Goal: Information Seeking & Learning: Learn about a topic

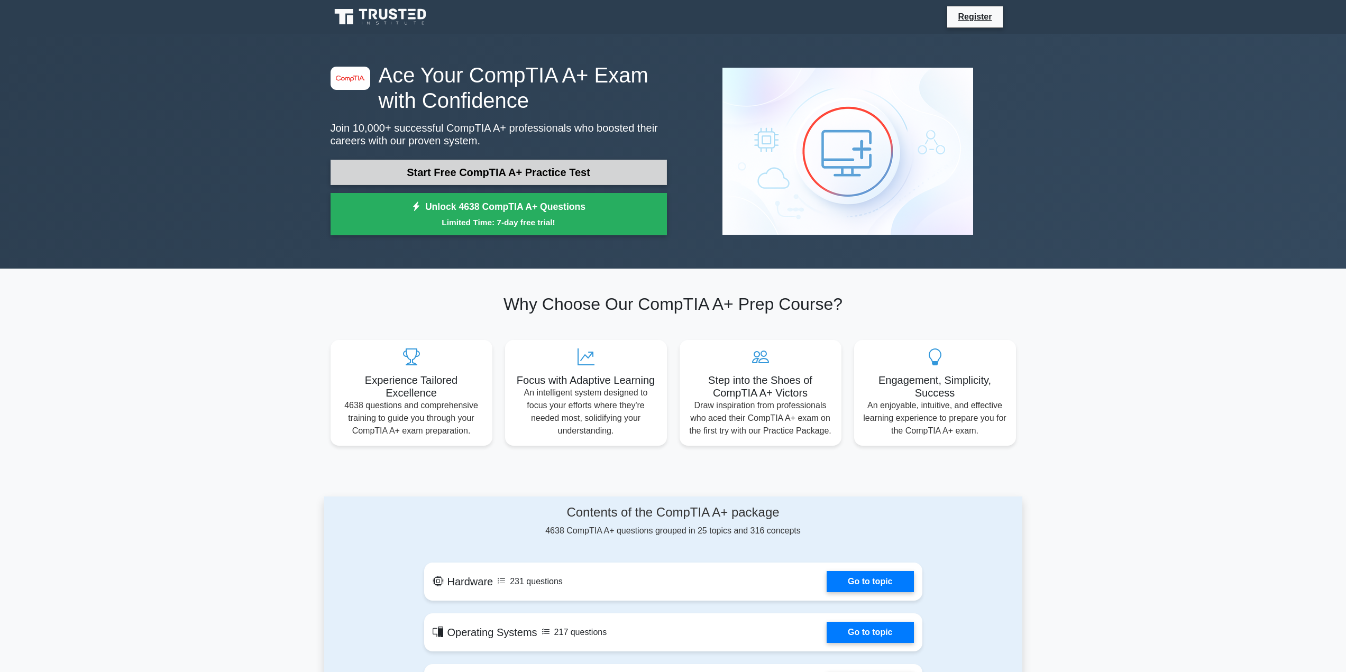
click at [478, 180] on link "Start Free CompTIA A+ Practice Test" at bounding box center [498, 172] width 336 height 25
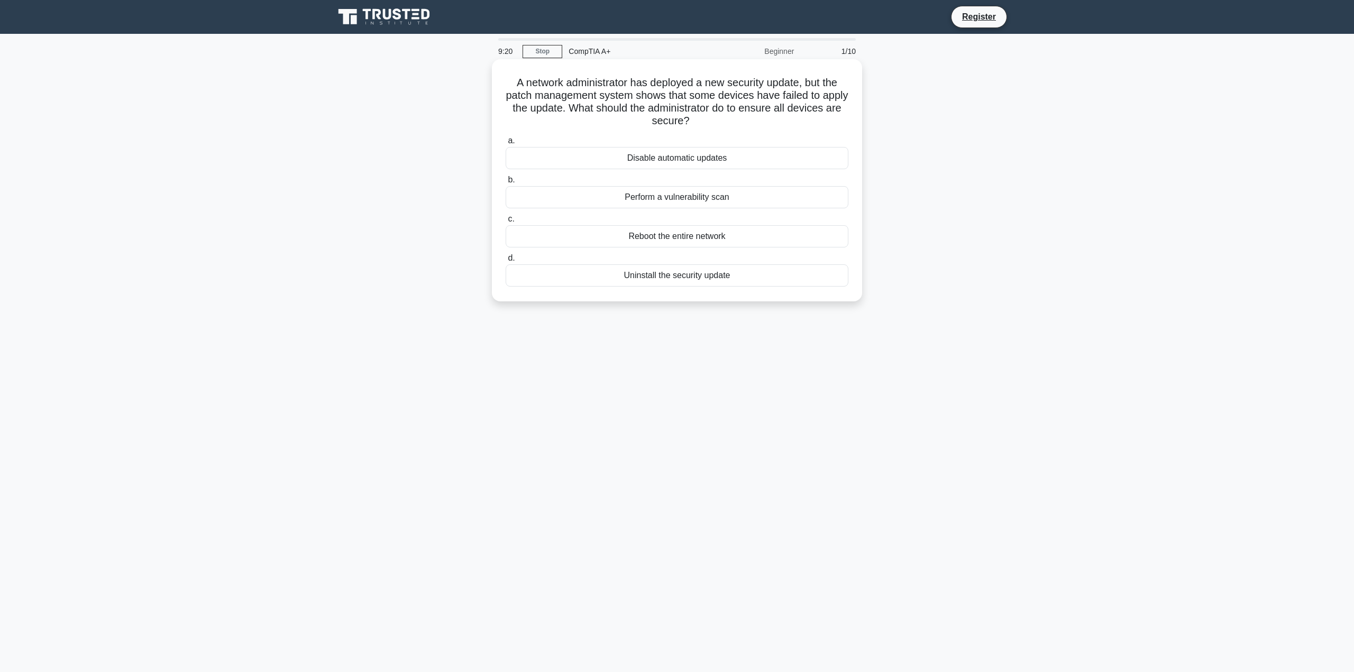
click at [729, 187] on div "Perform a vulnerability scan" at bounding box center [676, 197] width 343 height 22
click at [505, 183] on input "b. Perform a vulnerability scan" at bounding box center [505, 180] width 0 height 7
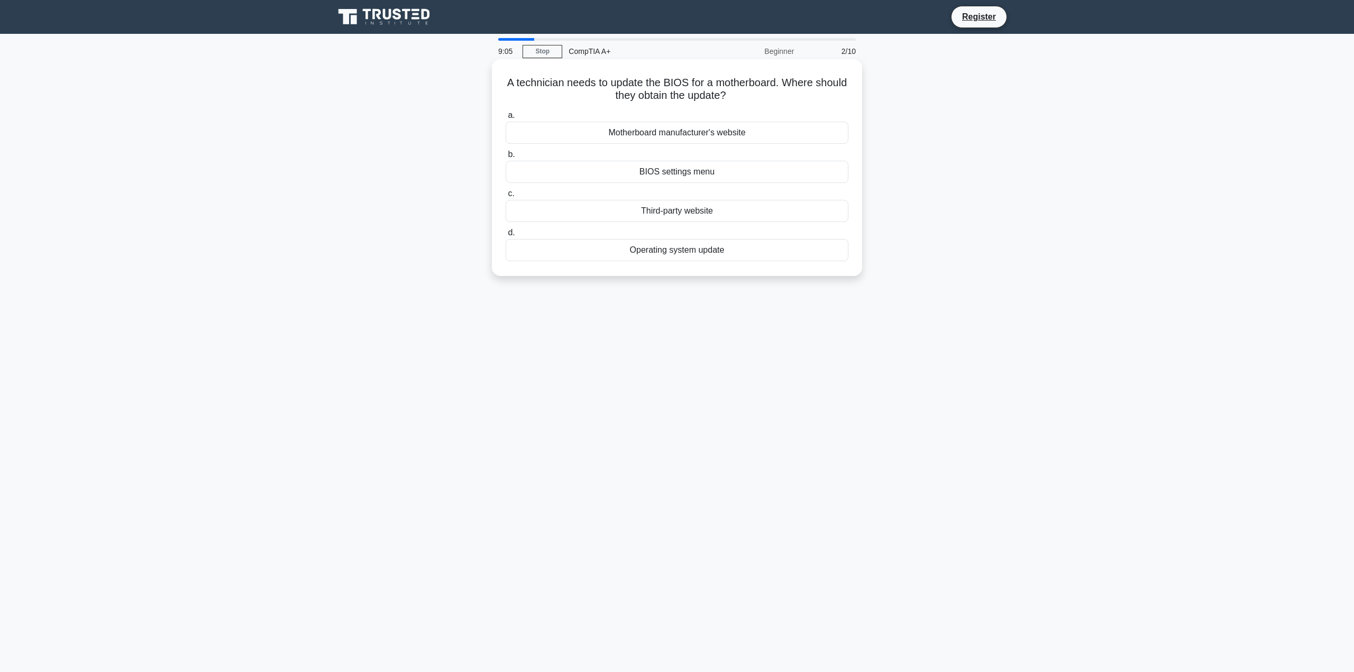
click at [732, 133] on div "Motherboard manufacturer's website" at bounding box center [676, 133] width 343 height 22
click at [505, 119] on input "a. Motherboard manufacturer's website" at bounding box center [505, 115] width 0 height 7
click at [731, 175] on div "BIOS is not updated" at bounding box center [676, 172] width 343 height 22
click at [505, 158] on input "b. BIOS is not updated" at bounding box center [505, 154] width 0 height 7
click at [740, 211] on div "Hybrid Hard Drive (SSHD)" at bounding box center [676, 211] width 343 height 22
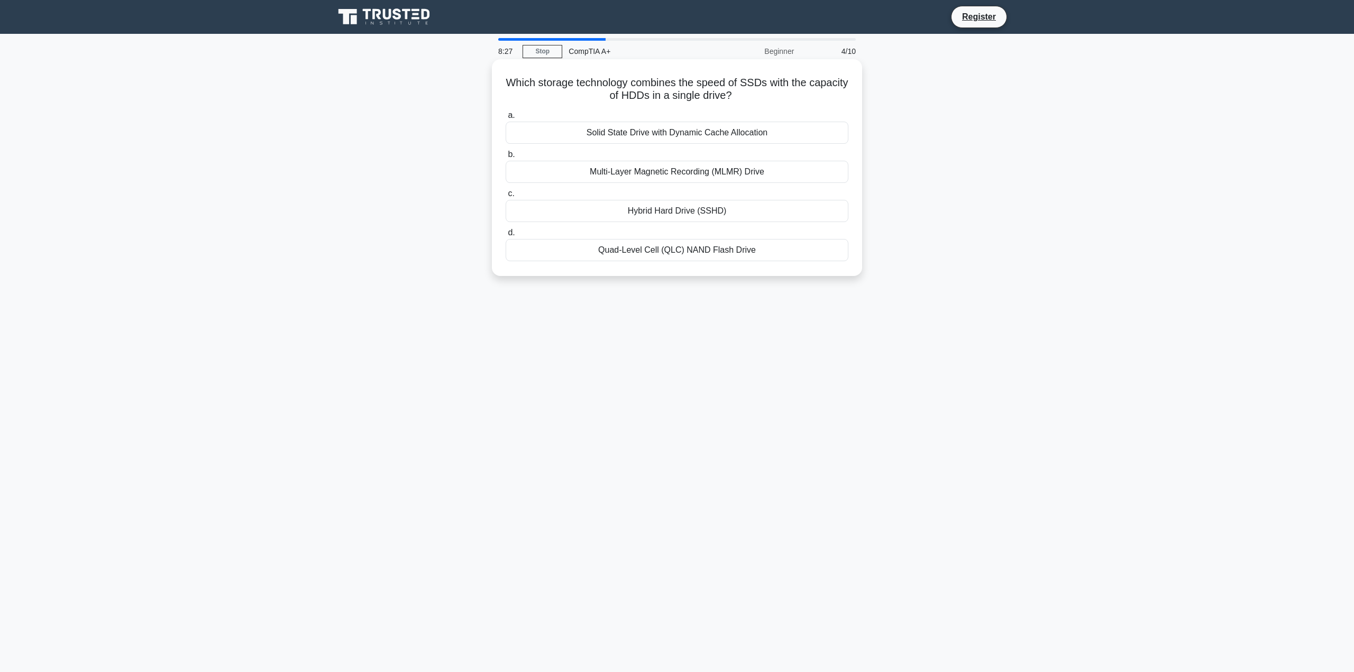
click at [505, 197] on input "c. Hybrid Hard Drive (SSHD)" at bounding box center [505, 193] width 0 height 7
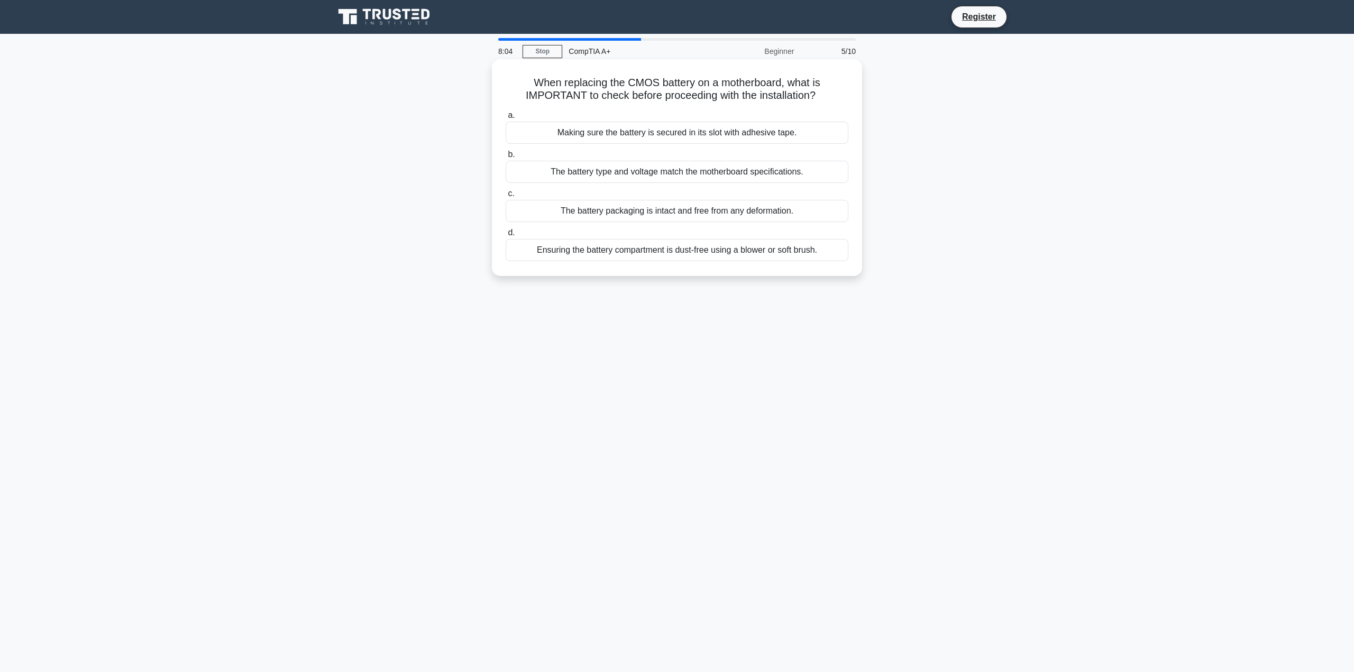
click at [683, 256] on div "Ensuring the battery compartment is dust-free using a blower or soft brush." at bounding box center [676, 250] width 343 height 22
click at [505, 236] on input "d. Ensuring the battery compartment is dust-free using a blower or soft brush." at bounding box center [505, 232] width 0 height 7
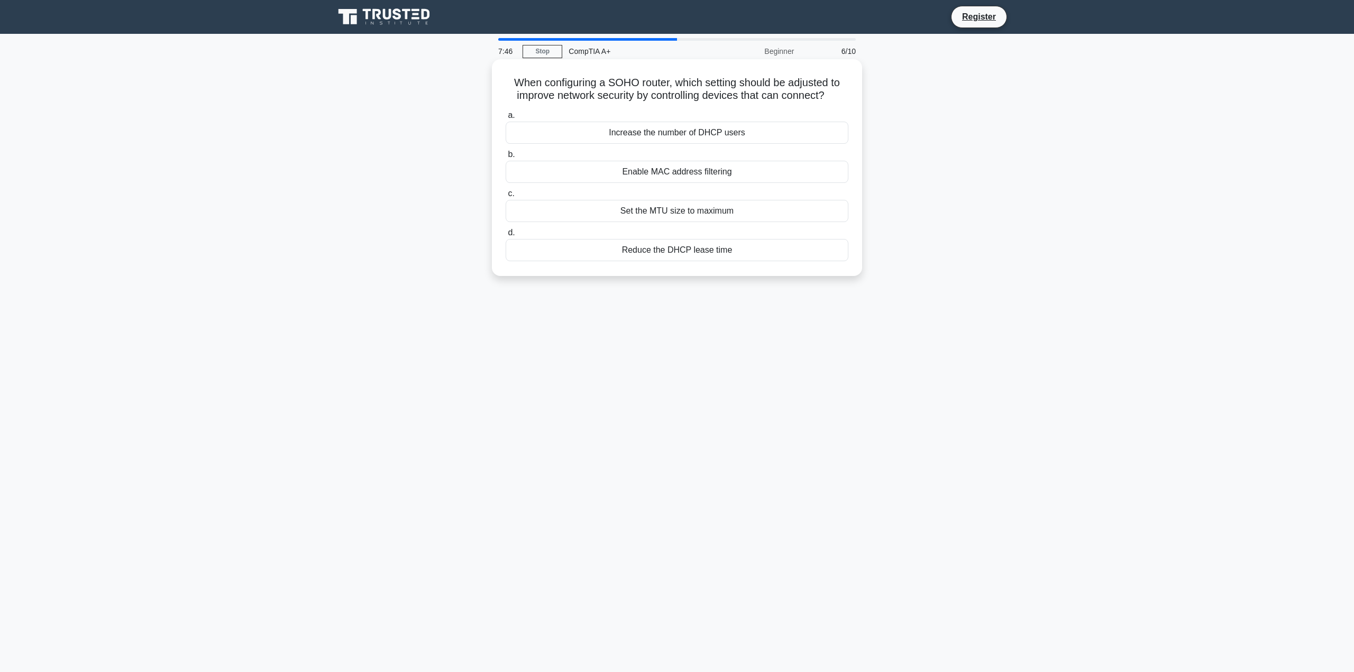
click at [719, 130] on div "Increase the number of DHCP users" at bounding box center [676, 133] width 343 height 22
click at [505, 119] on input "a. Increase the number of DHCP users" at bounding box center [505, 115] width 0 height 7
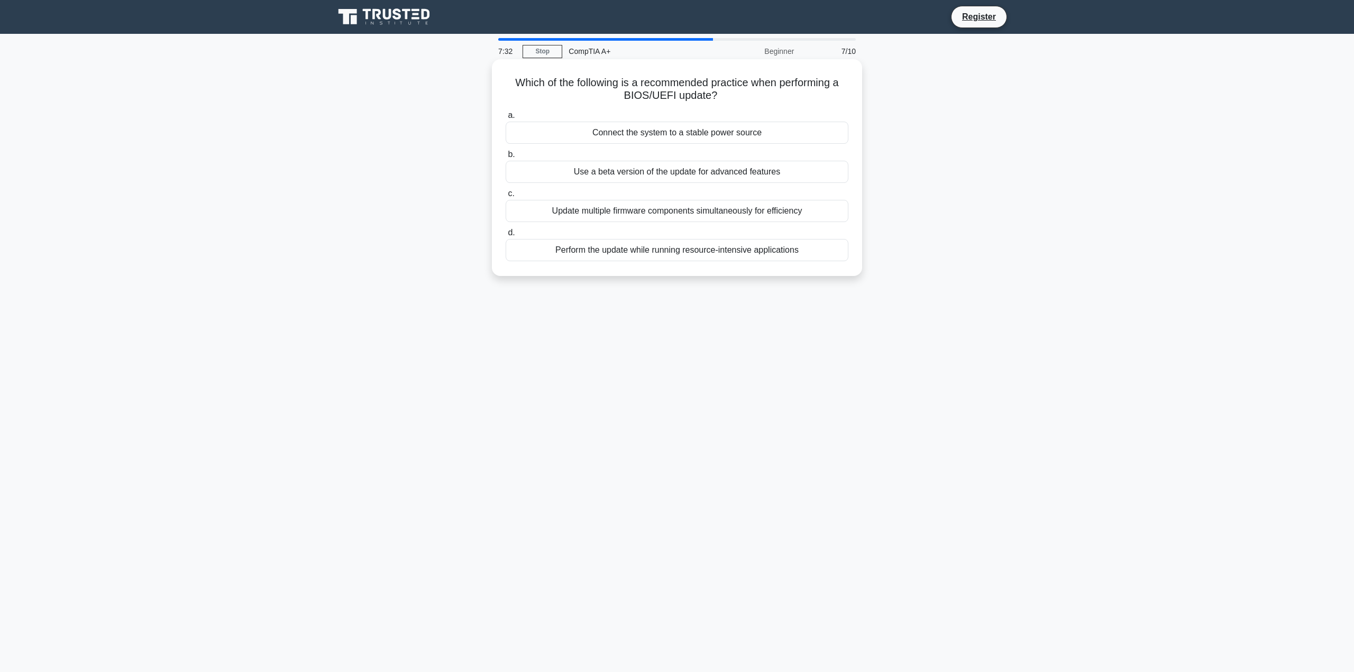
click at [700, 128] on div "Connect the system to a stable power source" at bounding box center [676, 133] width 343 height 22
click at [505, 119] on input "a. Connect the system to a stable power source" at bounding box center [505, 115] width 0 height 7
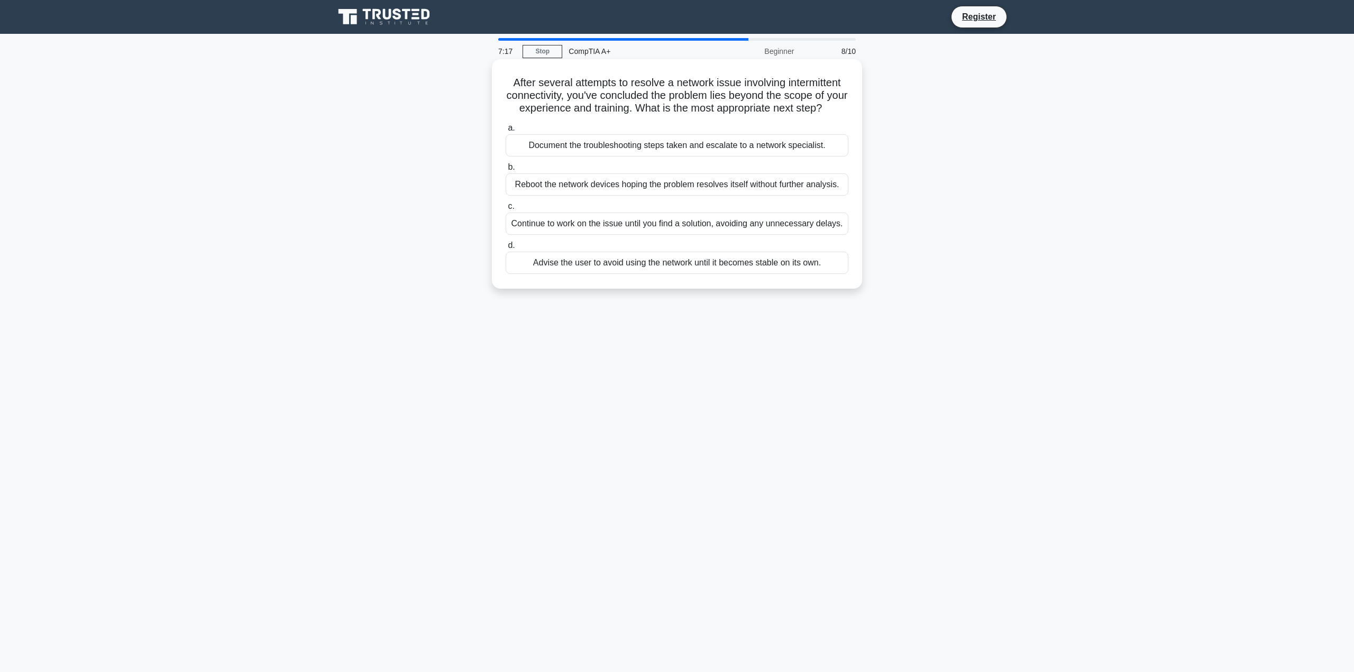
click at [752, 152] on div "Document the troubleshooting steps taken and escalate to a network specialist." at bounding box center [676, 145] width 343 height 22
click at [505, 132] on input "a. Document the troubleshooting steps taken and escalate to a network specialis…" at bounding box center [505, 128] width 0 height 7
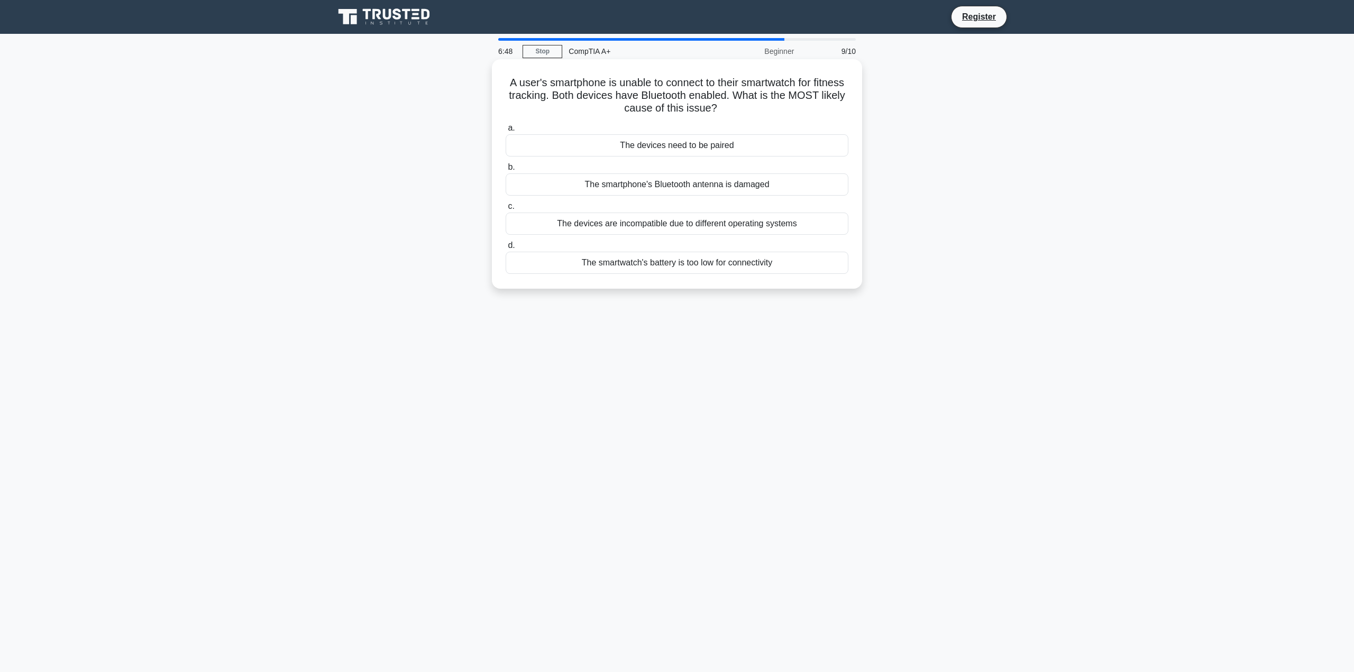
click at [762, 145] on div "The devices need to be paired" at bounding box center [676, 145] width 343 height 22
click at [505, 132] on input "a. The devices need to be paired" at bounding box center [505, 128] width 0 height 7
click at [770, 148] on div "Inspect for dust buildup" at bounding box center [676, 145] width 343 height 22
click at [505, 132] on input "a. Inspect for dust buildup" at bounding box center [505, 128] width 0 height 7
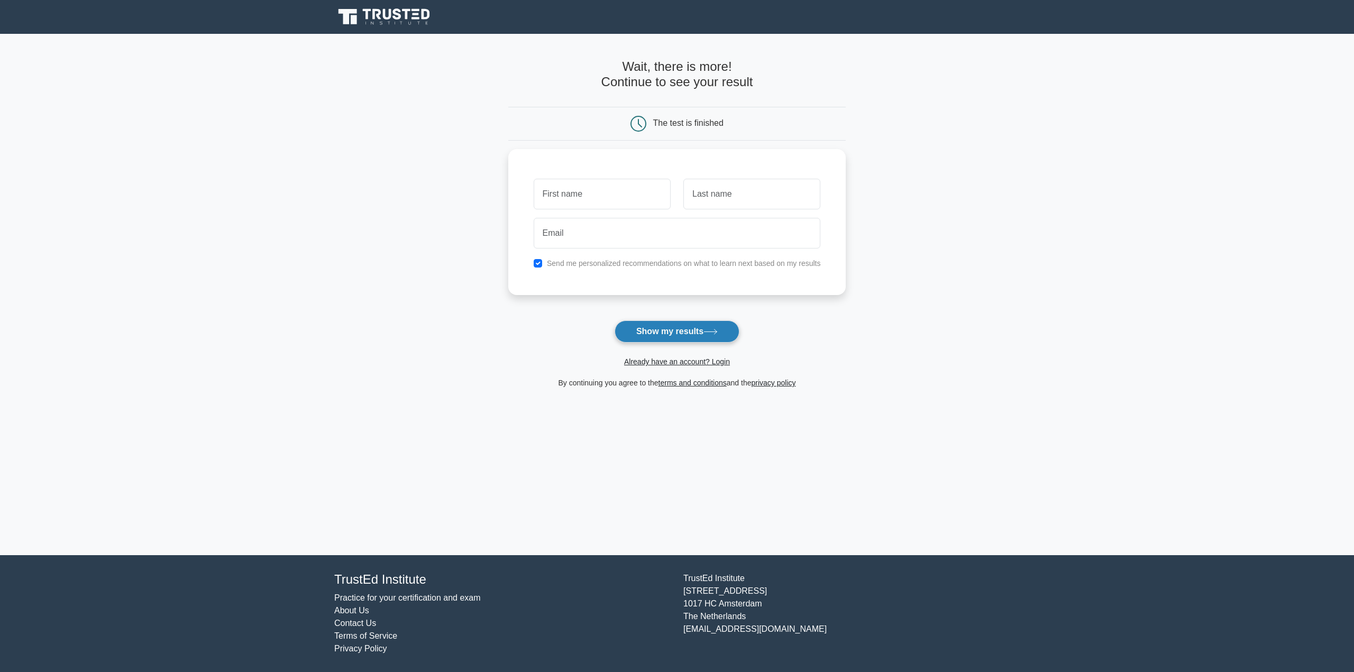
click at [689, 328] on button "Show my results" at bounding box center [676, 331] width 125 height 22
drag, startPoint x: 576, startPoint y: 203, endPoint x: 576, endPoint y: 195, distance: 7.9
click at [576, 201] on input "text" at bounding box center [601, 191] width 137 height 31
click at [576, 195] on input "text" at bounding box center [601, 191] width 137 height 31
type input "[PERSON_NAME]"
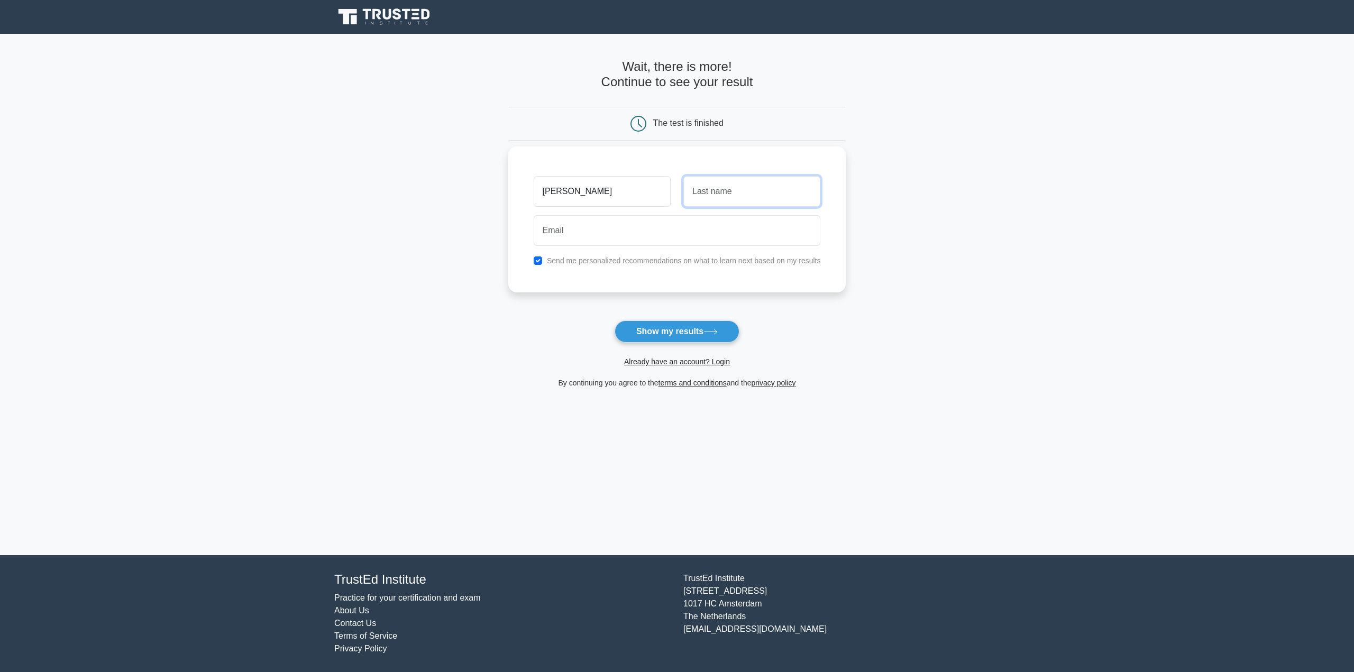
click at [719, 188] on input "text" at bounding box center [751, 191] width 137 height 31
click at [571, 242] on input "email" at bounding box center [676, 230] width 287 height 31
type input "rowena@reachoutit.com"
click at [544, 264] on div "Send me personalized recommendations on what to learn next based on my results" at bounding box center [677, 260] width 300 height 13
click at [541, 261] on input "checkbox" at bounding box center [537, 260] width 8 height 8
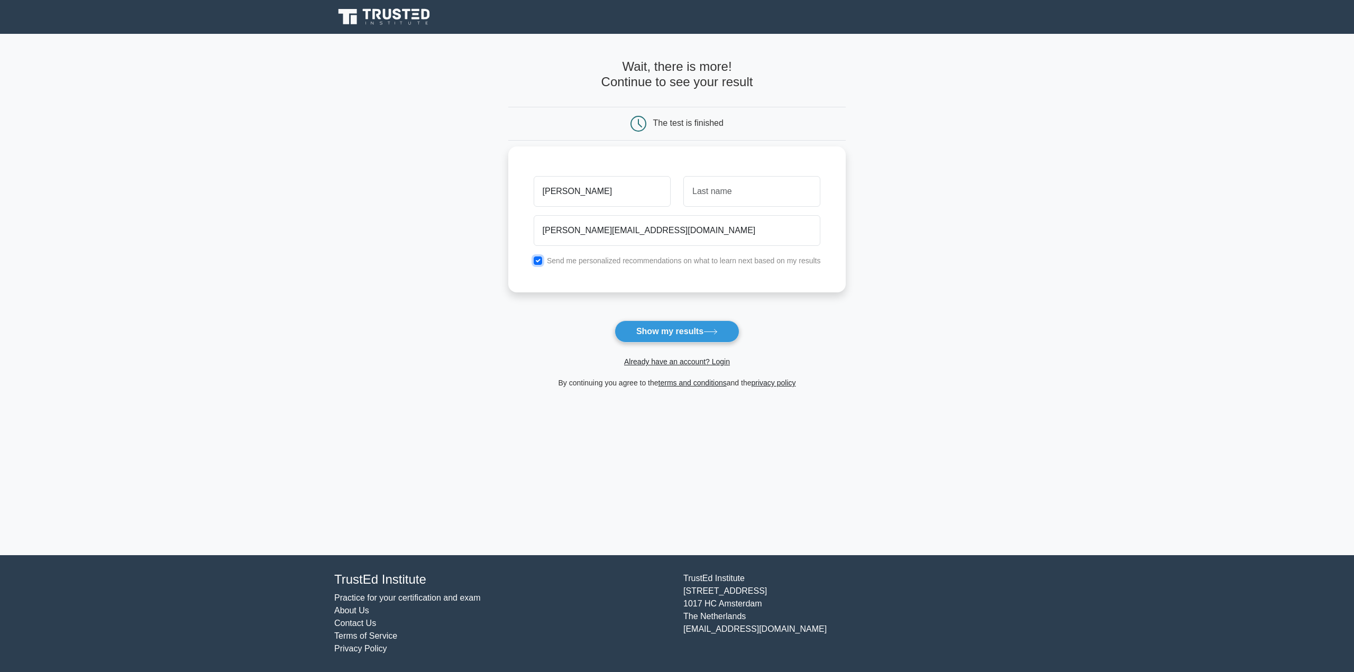
checkbox input "false"
click at [671, 333] on button "Show my results" at bounding box center [676, 331] width 125 height 22
click at [713, 189] on input "text" at bounding box center [751, 191] width 137 height 31
type input "Doroon"
click at [679, 328] on button "Show my results" at bounding box center [676, 331] width 125 height 22
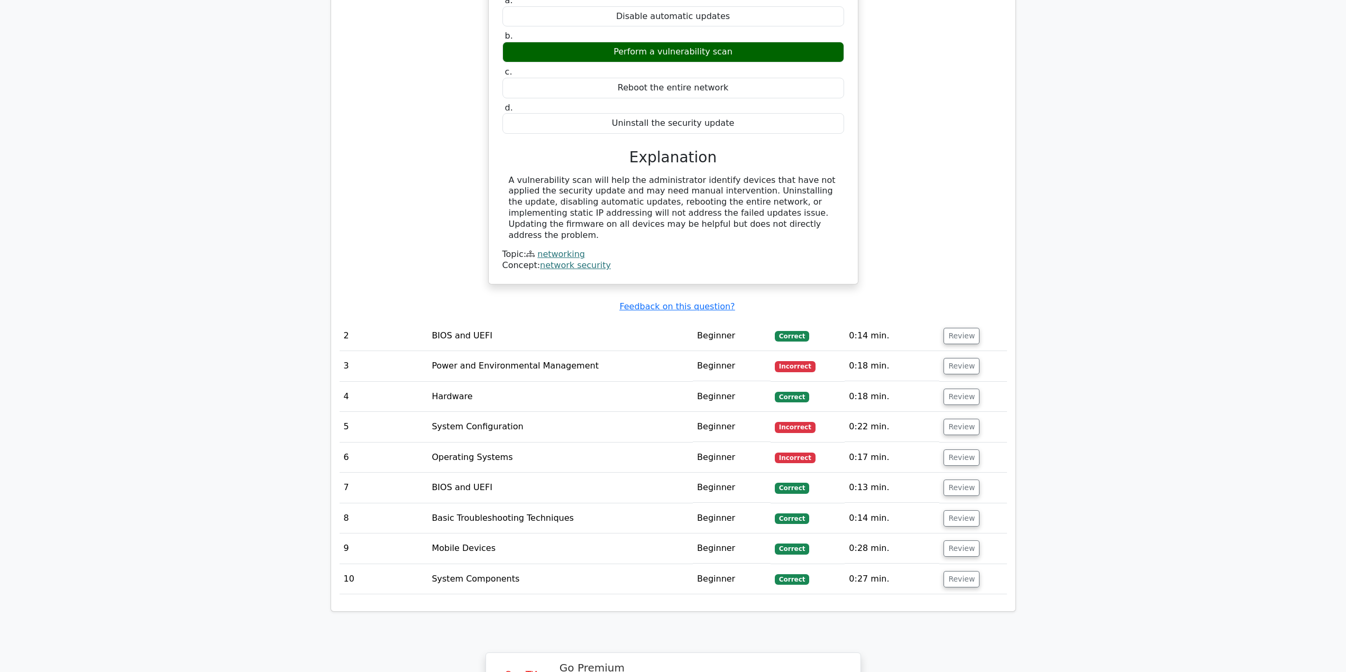
scroll to position [1005, 0]
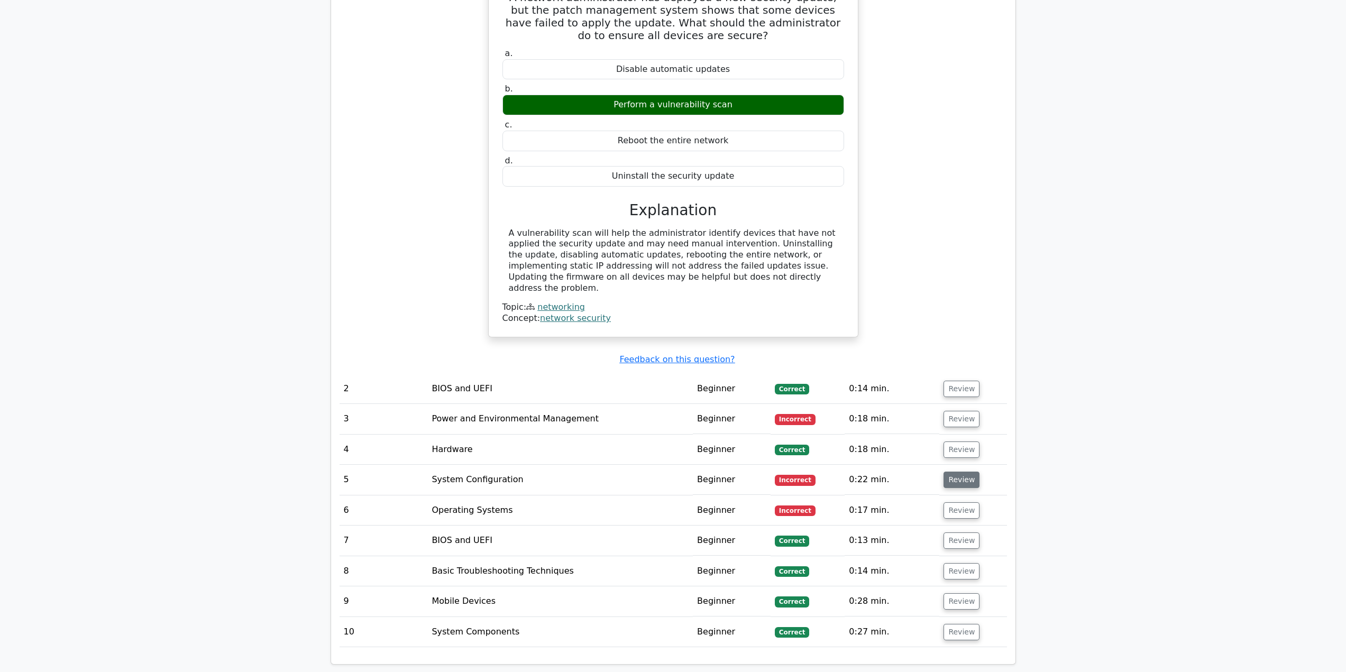
click at [970, 472] on button "Review" at bounding box center [961, 480] width 36 height 16
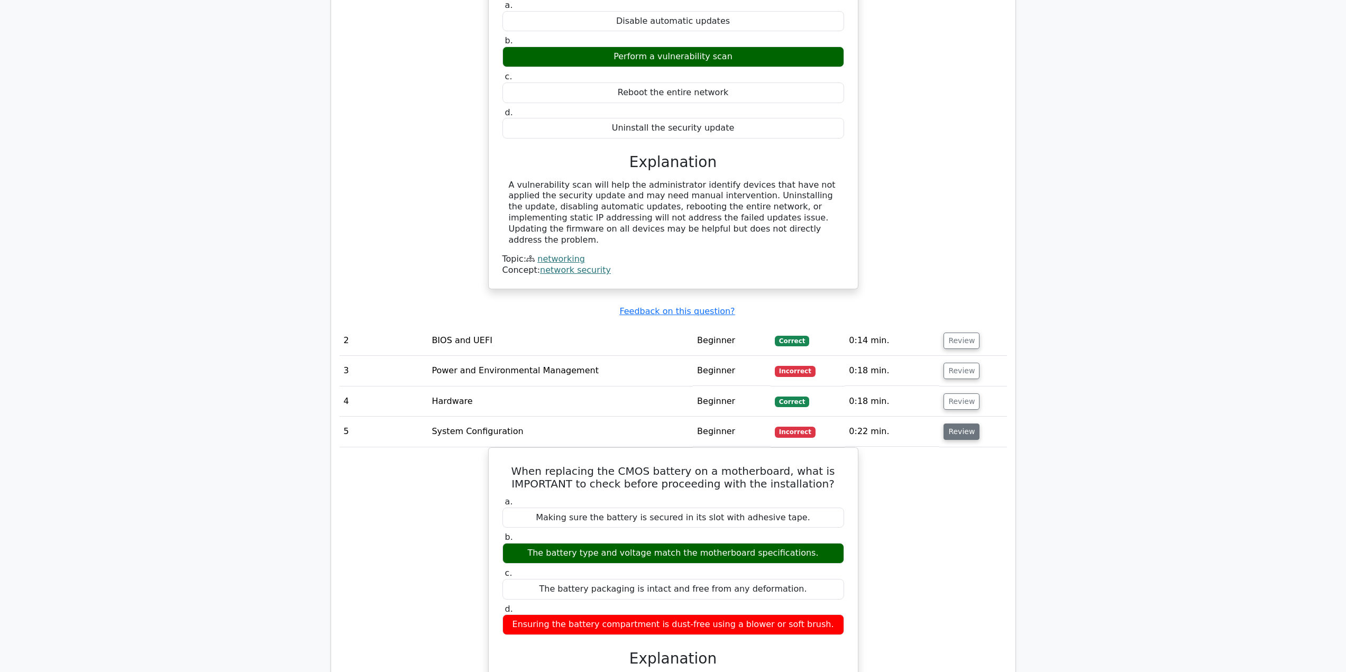
scroll to position [1110, 0]
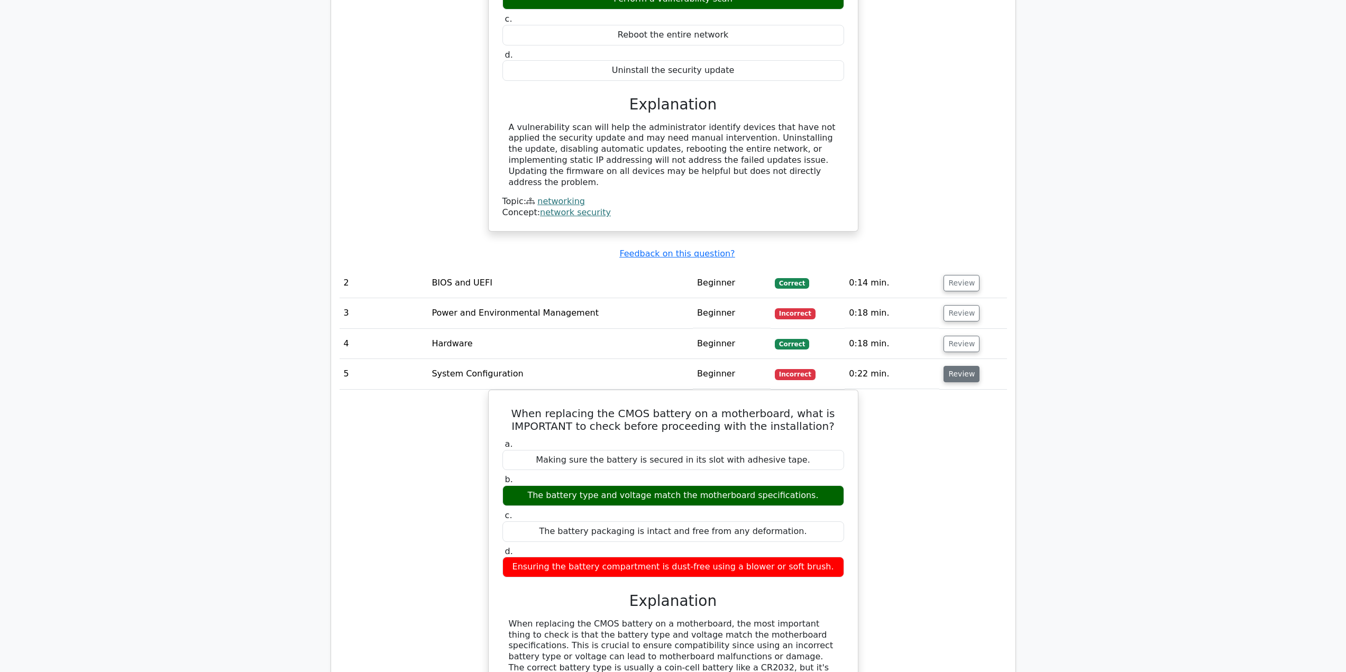
click at [950, 366] on button "Review" at bounding box center [961, 374] width 36 height 16
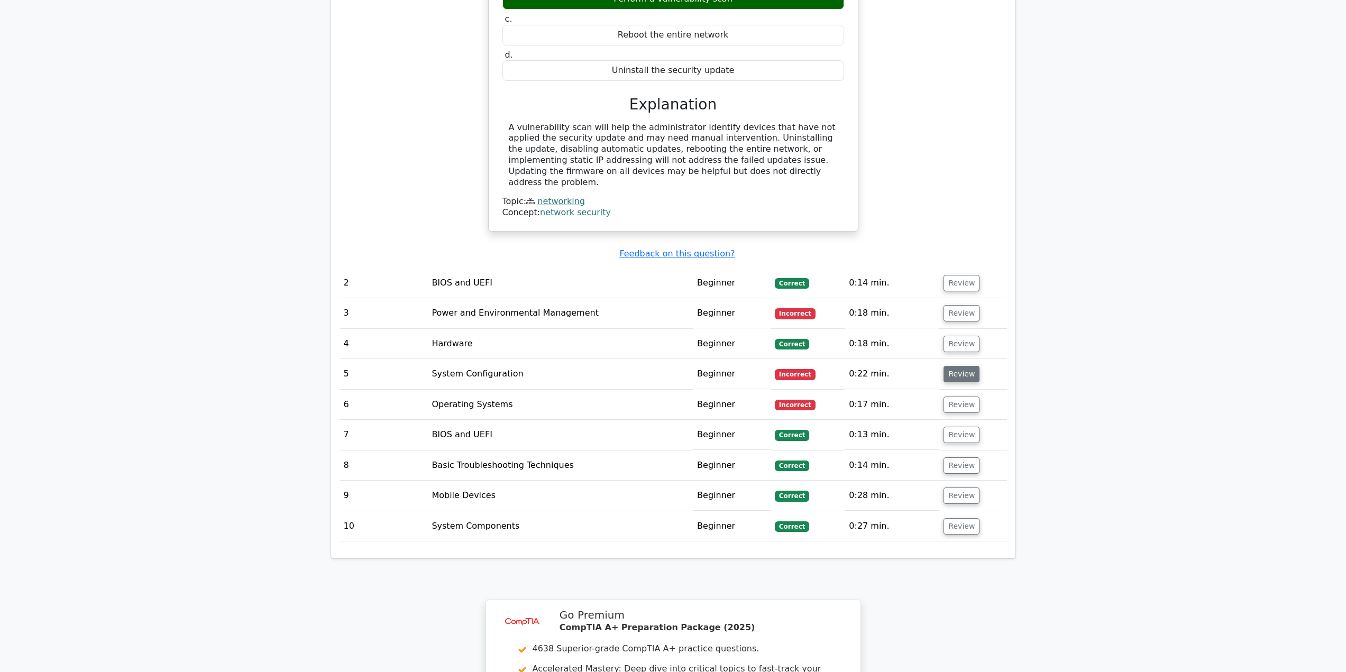
click at [953, 366] on button "Review" at bounding box center [961, 374] width 36 height 16
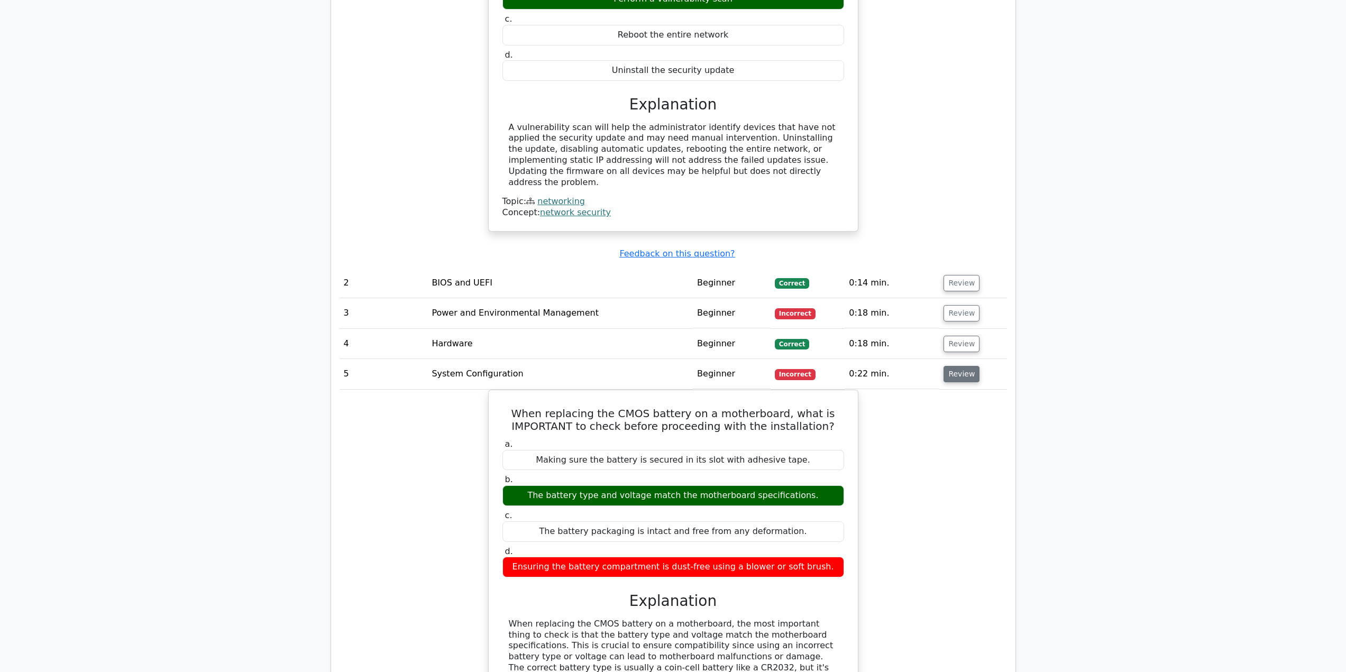
click at [953, 366] on button "Review" at bounding box center [961, 374] width 36 height 16
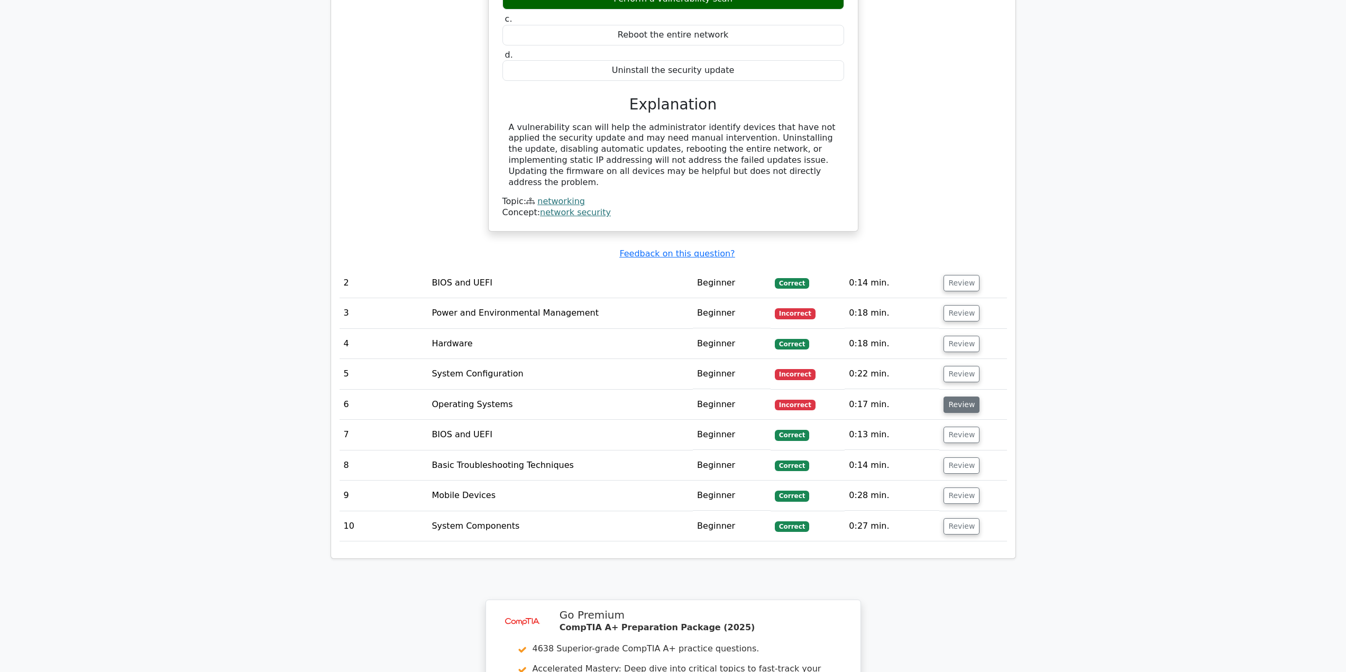
click at [956, 397] on button "Review" at bounding box center [961, 405] width 36 height 16
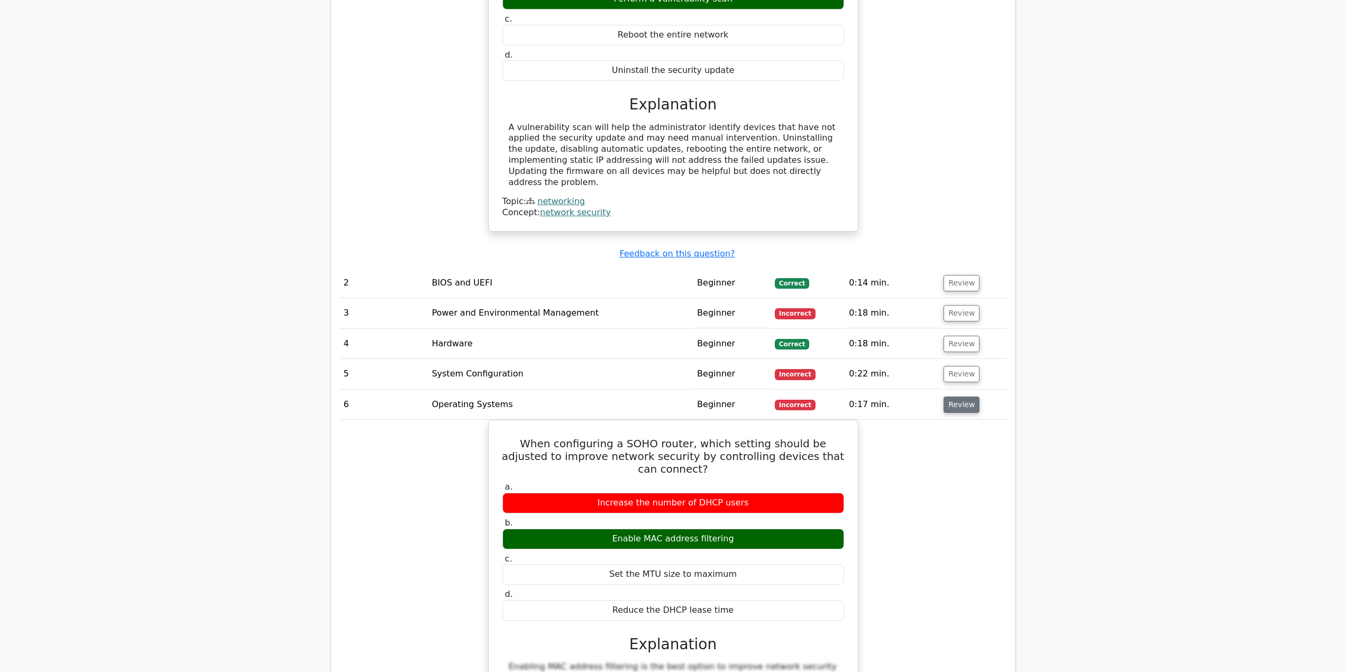
click at [961, 397] on button "Review" at bounding box center [961, 405] width 36 height 16
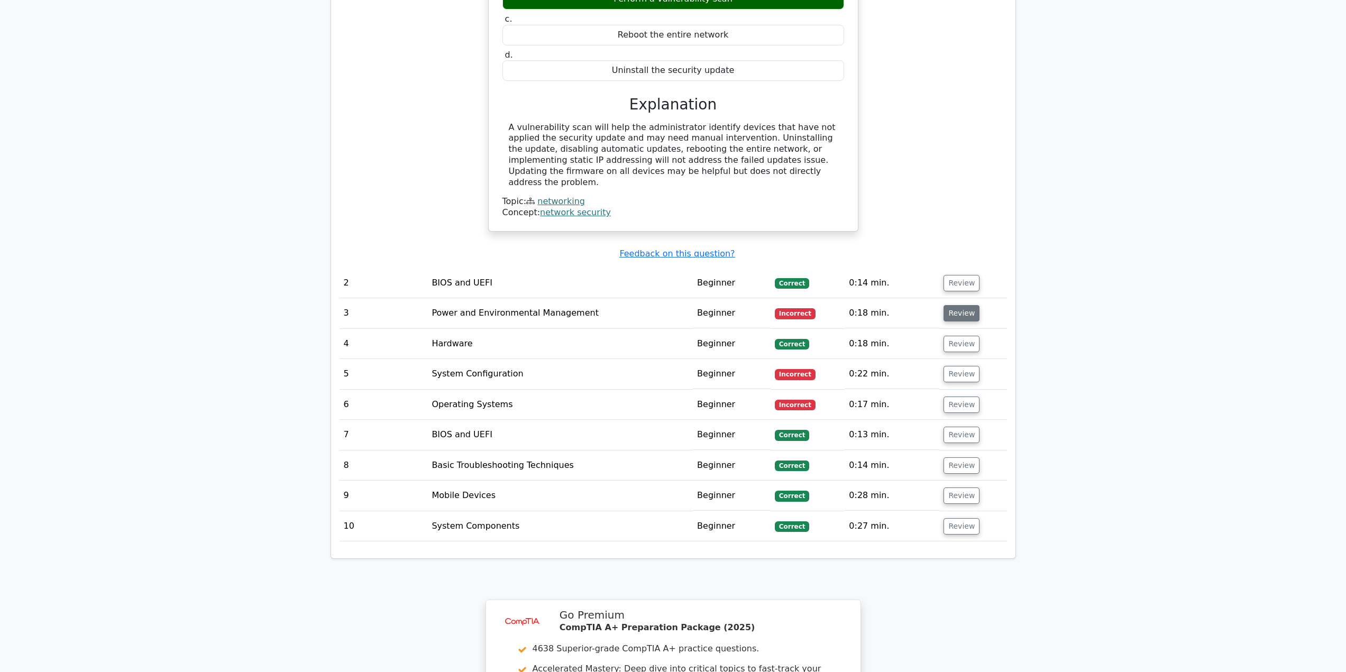
click at [962, 305] on button "Review" at bounding box center [961, 313] width 36 height 16
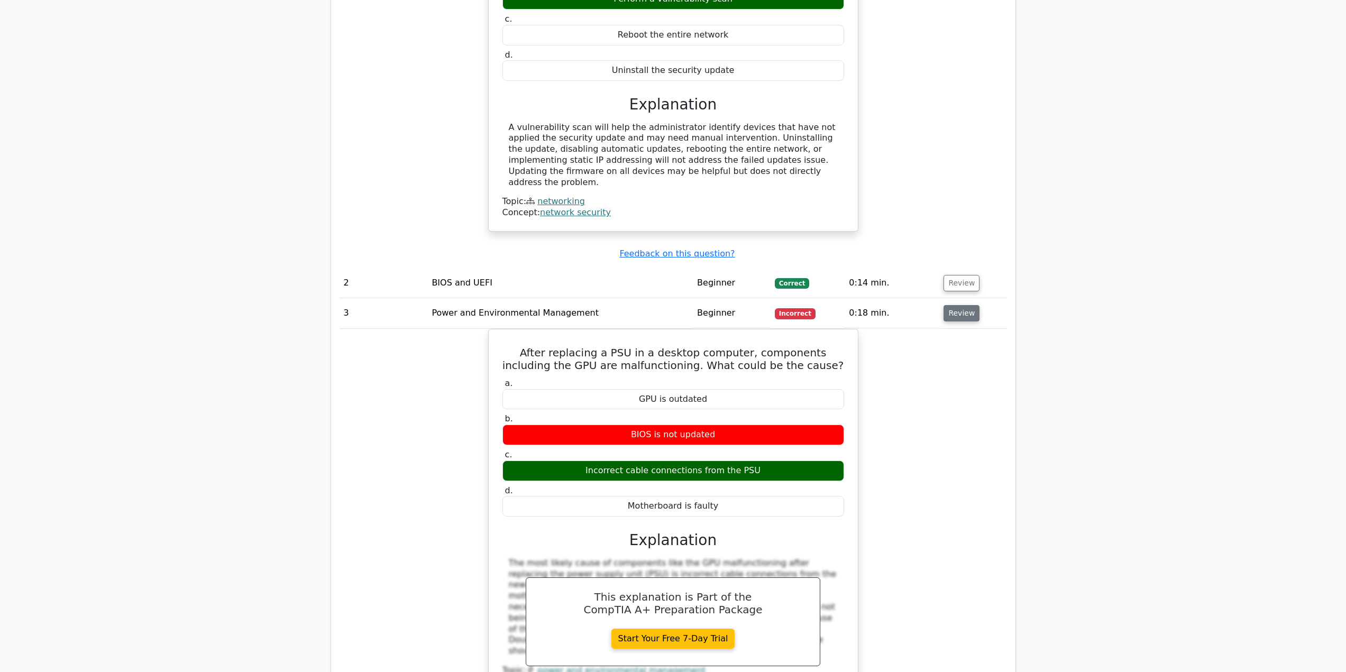
click at [962, 305] on button "Review" at bounding box center [961, 313] width 36 height 16
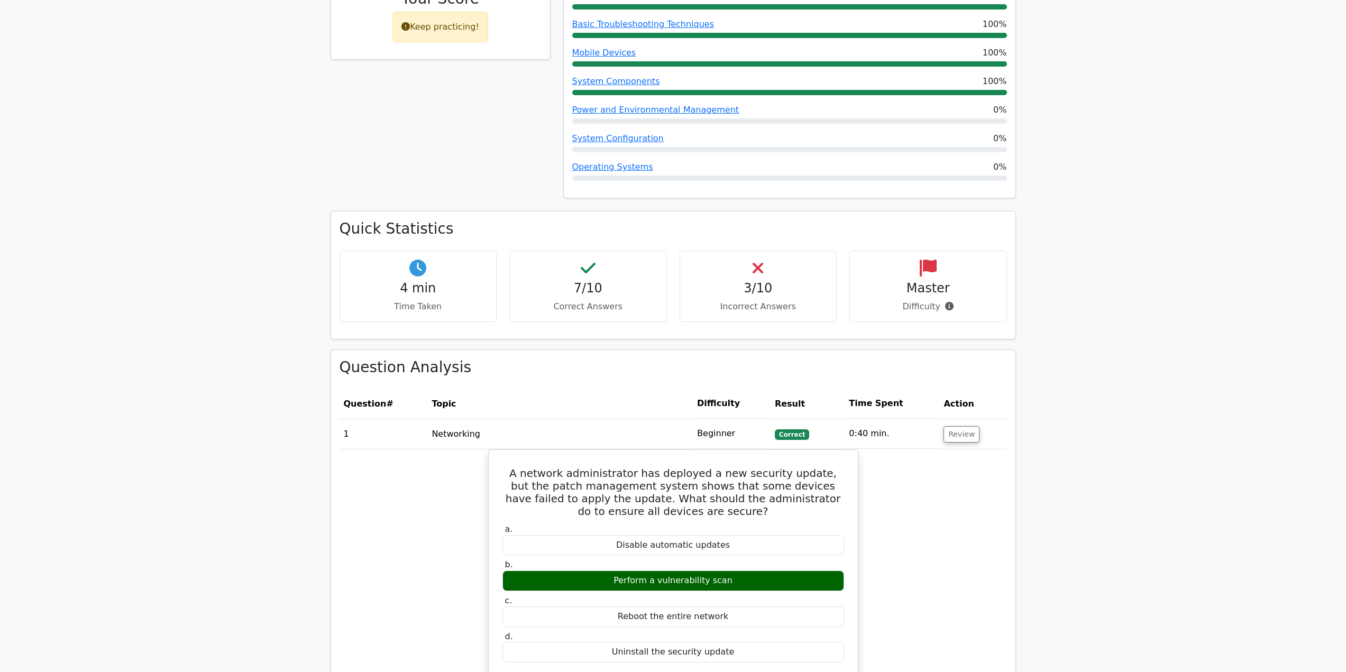
scroll to position [264, 0]
